Goal: Navigation & Orientation: Understand site structure

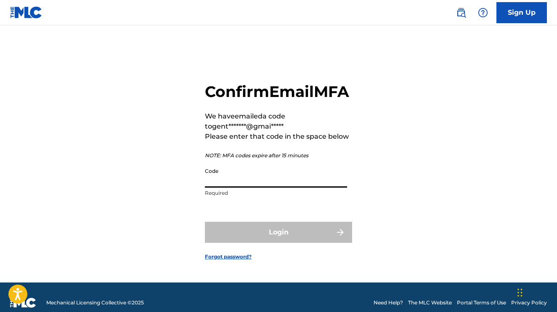
click at [278, 187] on input "Code" at bounding box center [276, 175] width 142 height 24
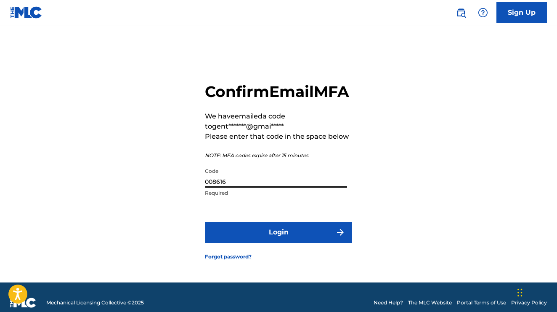
type input "008616"
click at [279, 242] on button "Login" at bounding box center [278, 231] width 147 height 21
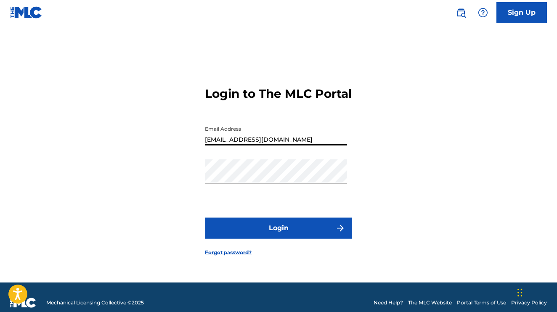
click at [312, 236] on button "Login" at bounding box center [278, 227] width 147 height 21
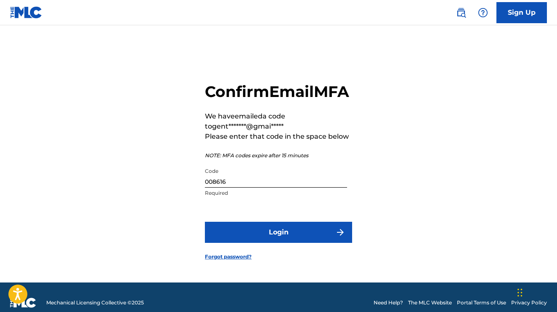
click at [262, 187] on input "008616" at bounding box center [276, 175] width 142 height 24
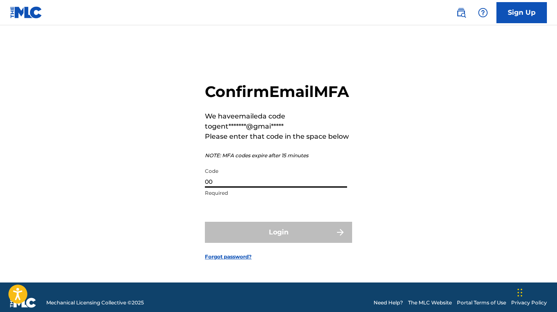
type input "0"
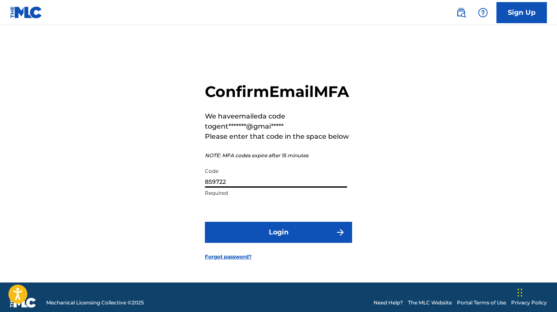
type input "859722"
click at [246, 243] on button "Login" at bounding box center [278, 231] width 147 height 21
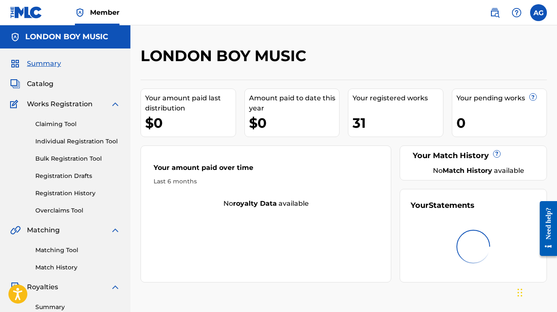
click at [500, 253] on div at bounding box center [473, 246] width 125 height 54
click at [52, 121] on link "Claiming Tool" at bounding box center [77, 124] width 85 height 9
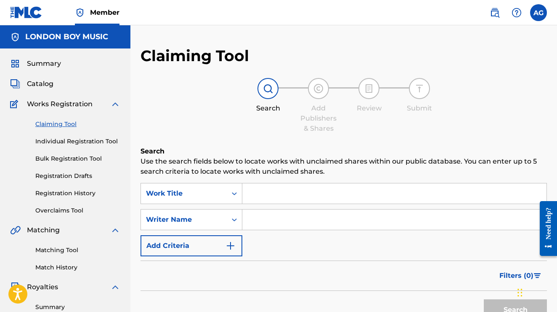
click at [46, 140] on link "Individual Registration Tool" at bounding box center [77, 141] width 85 height 9
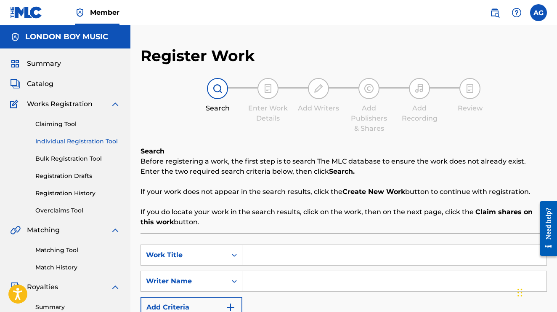
click at [48, 157] on link "Bulk Registration Tool" at bounding box center [77, 158] width 85 height 9
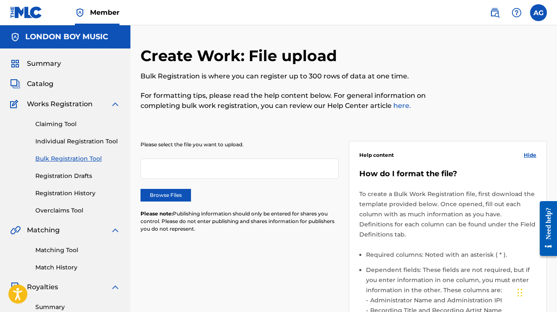
click at [53, 175] on link "Registration Drafts" at bounding box center [77, 175] width 85 height 9
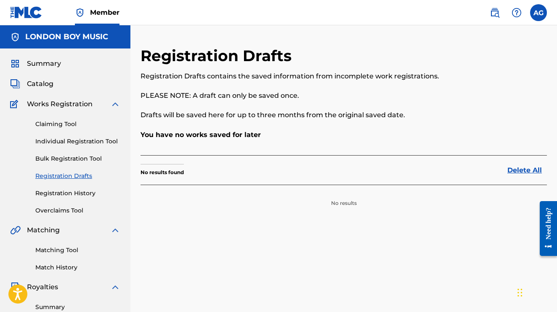
click at [54, 194] on link "Registration History" at bounding box center [77, 193] width 85 height 9
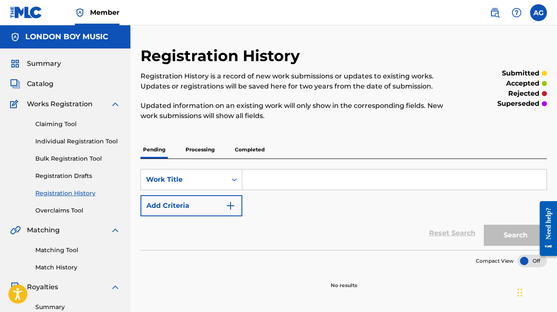
click at [55, 210] on link "Overclaims Tool" at bounding box center [77, 210] width 85 height 9
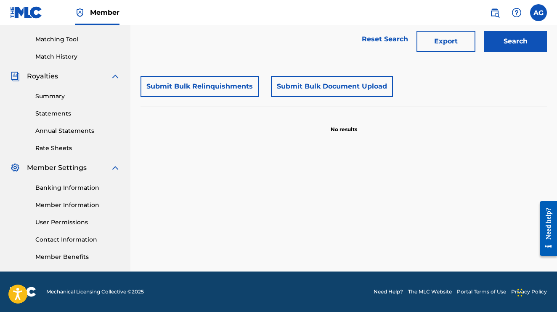
scroll to position [211, 0]
click at [58, 185] on link "Banking Information" at bounding box center [77, 187] width 85 height 9
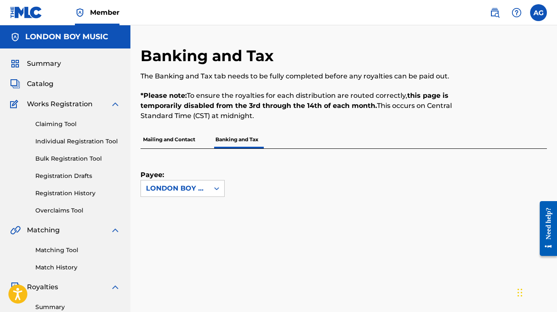
click at [39, 62] on span "Summary" at bounding box center [44, 64] width 34 height 10
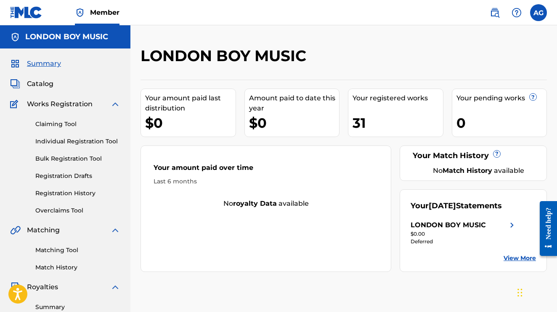
click at [542, 13] on label at bounding box center [539, 12] width 17 height 17
click at [539, 13] on input "AG [PERSON_NAME] [EMAIL_ADDRESS][DOMAIN_NAME] Notification Preferences Profile …" at bounding box center [539, 13] width 0 height 0
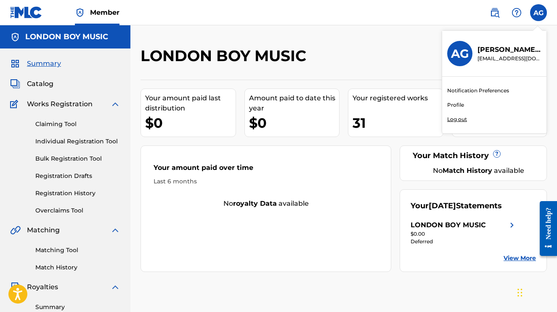
click at [460, 118] on p "Log out" at bounding box center [458, 119] width 20 height 8
click at [539, 13] on input "AG [PERSON_NAME] [EMAIL_ADDRESS][DOMAIN_NAME] Notification Preferences Profile …" at bounding box center [539, 13] width 0 height 0
